Goal: Check status: Check status

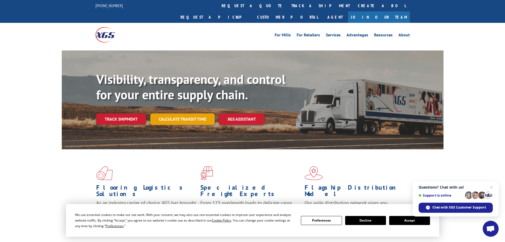
click at [184, 113] on link "Calculate transit time" at bounding box center [182, 118] width 64 height 11
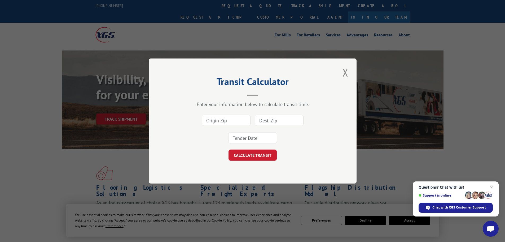
click at [225, 120] on input at bounding box center [226, 120] width 49 height 11
click at [226, 120] on input at bounding box center [226, 120] width 49 height 11
click at [346, 72] on button "Close modal" at bounding box center [345, 72] width 9 height 15
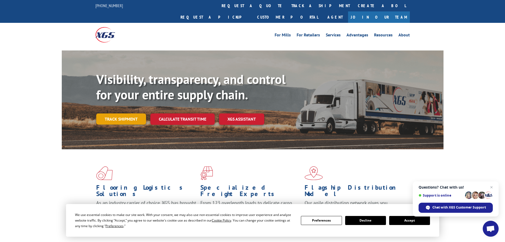
click at [125, 113] on link "Track shipment" at bounding box center [121, 118] width 50 height 11
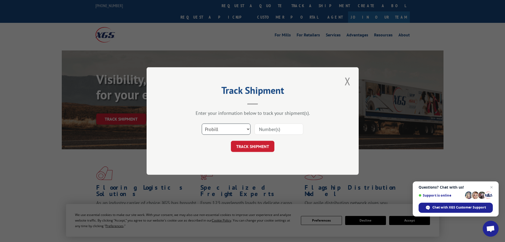
click at [235, 131] on select "Select category... Probill BOL PO" at bounding box center [226, 128] width 49 height 11
drag, startPoint x: 211, startPoint y: 169, endPoint x: 216, endPoint y: 166, distance: 5.9
click at [212, 168] on div "Track Shipment Enter your information below to track your shipment(s). Select c…" at bounding box center [253, 120] width 212 height 107
click at [226, 128] on select "Select category... Probill BOL PO" at bounding box center [226, 128] width 49 height 11
select select "po"
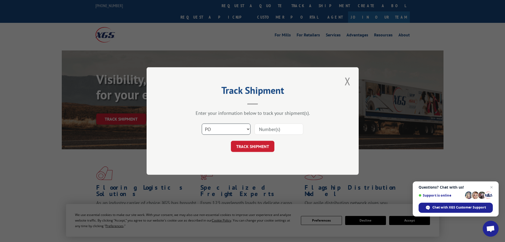
click at [202, 123] on select "Select category... Probill BOL PO" at bounding box center [226, 128] width 49 height 11
click at [270, 128] on input at bounding box center [279, 128] width 49 height 11
paste input "22532545"
type input "22532545"
click at [255, 149] on button "TRACK SHIPMENT" at bounding box center [253, 146] width 44 height 11
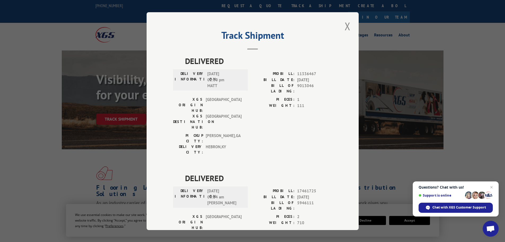
click at [343, 27] on button "Close modal" at bounding box center [347, 26] width 9 height 15
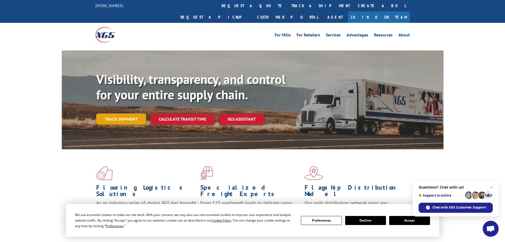
click at [125, 113] on link "Track shipment" at bounding box center [121, 118] width 50 height 11
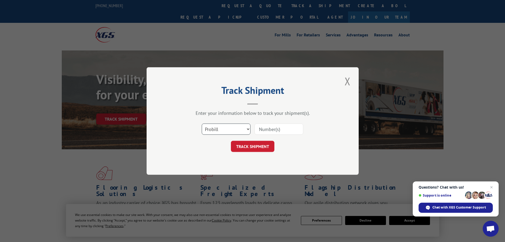
click at [237, 130] on select "Select category... Probill BOL PO" at bounding box center [226, 128] width 49 height 11
select select "po"
click at [202, 123] on select "Select category... Probill BOL PO" at bounding box center [226, 128] width 49 height 11
click at [275, 129] on input at bounding box center [279, 128] width 49 height 11
paste input "22532571"
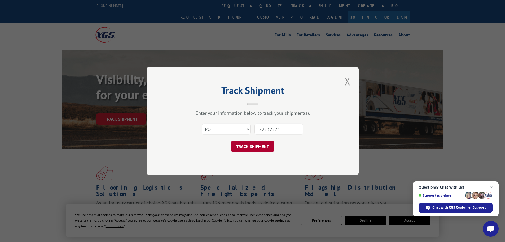
type input "22532571"
click at [260, 149] on button "TRACK SHIPMENT" at bounding box center [253, 146] width 44 height 11
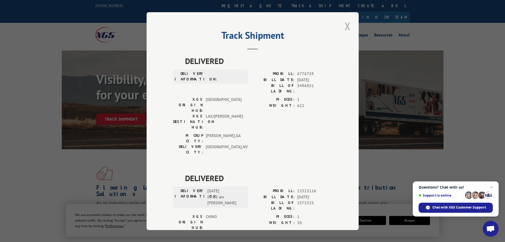
click at [345, 25] on button "Close modal" at bounding box center [347, 26] width 9 height 15
